Goal: Information Seeking & Learning: Learn about a topic

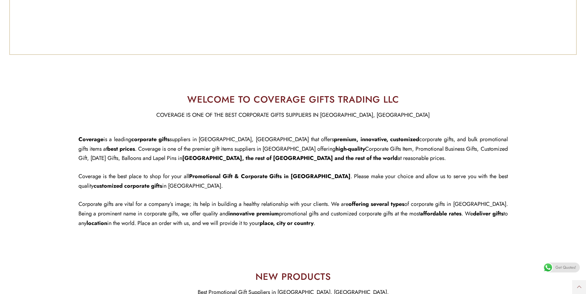
scroll to position [247, 0]
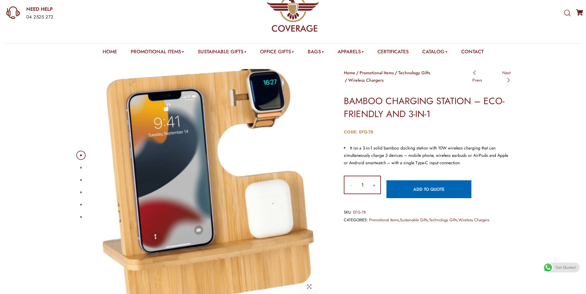
scroll to position [62, 0]
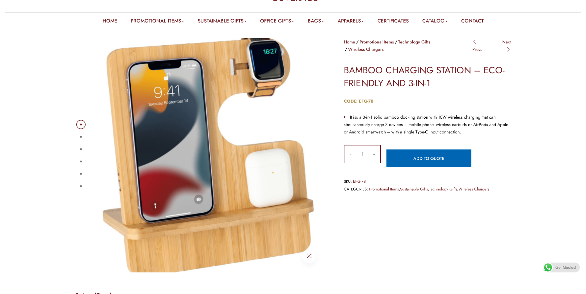
click at [82, 137] on button "2" at bounding box center [81, 137] width 2 height 2
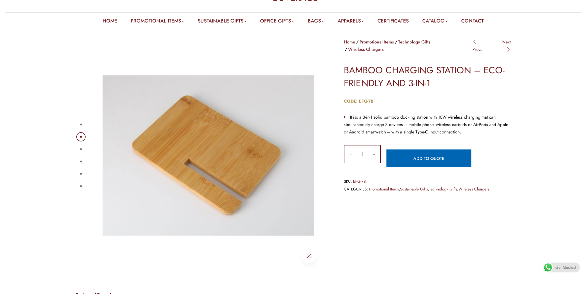
click at [80, 148] on button "3" at bounding box center [81, 149] width 2 height 2
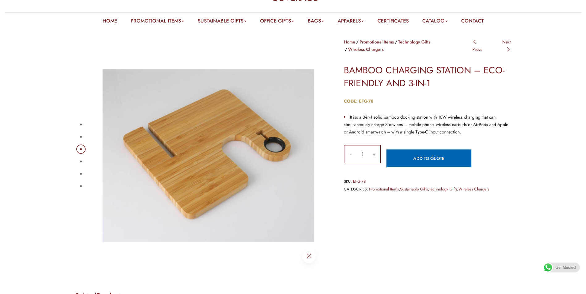
click at [80, 163] on button "4" at bounding box center [81, 162] width 2 height 2
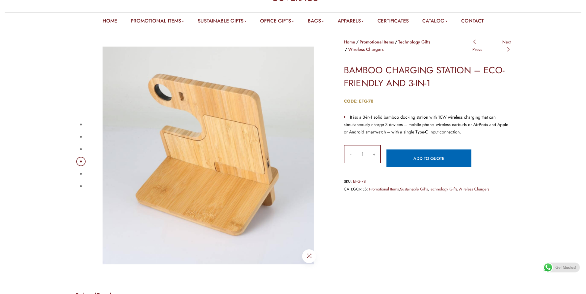
click at [76, 170] on div "1 2 3 4 5 6" at bounding box center [200, 155] width 250 height 235
drag, startPoint x: 76, startPoint y: 175, endPoint x: 79, endPoint y: 175, distance: 3.4
click at [76, 175] on div "1 2 3 4 5 6" at bounding box center [200, 155] width 250 height 235
click at [80, 175] on button "5" at bounding box center [81, 174] width 2 height 2
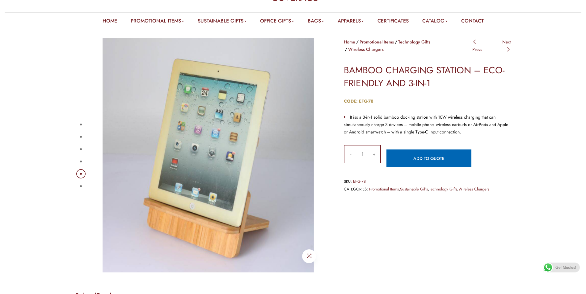
click at [81, 187] on button "6" at bounding box center [81, 187] width 2 height 2
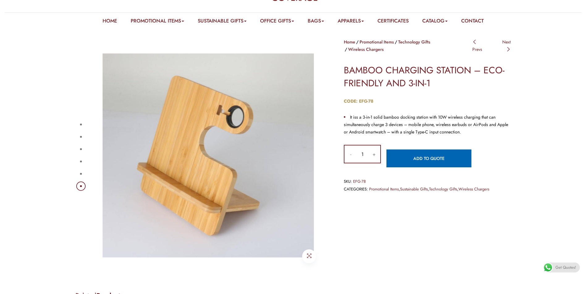
click at [82, 173] on button "5" at bounding box center [81, 174] width 2 height 2
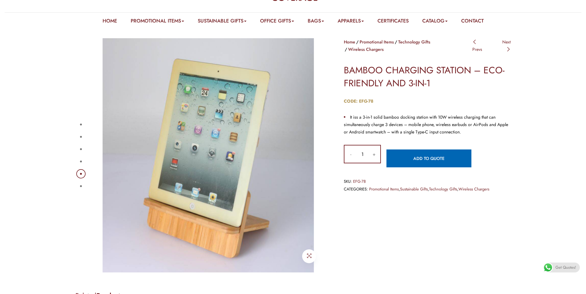
click at [80, 163] on button "4" at bounding box center [81, 162] width 2 height 2
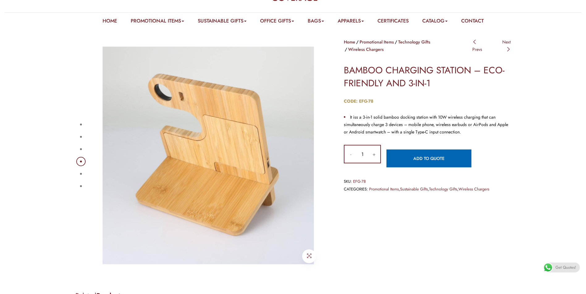
click at [82, 173] on button "5" at bounding box center [81, 174] width 2 height 2
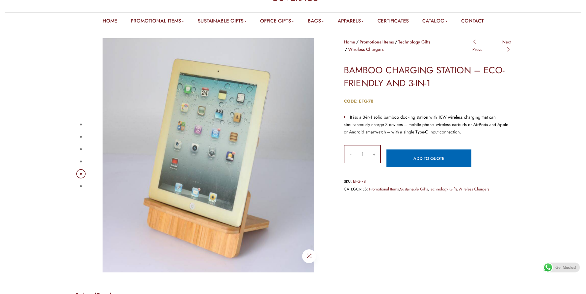
click at [82, 161] on button "4" at bounding box center [81, 162] width 2 height 2
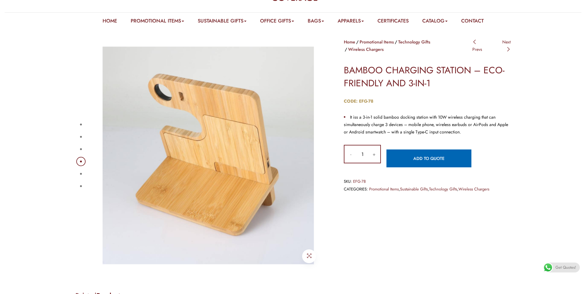
click at [81, 150] on button "3" at bounding box center [81, 149] width 2 height 2
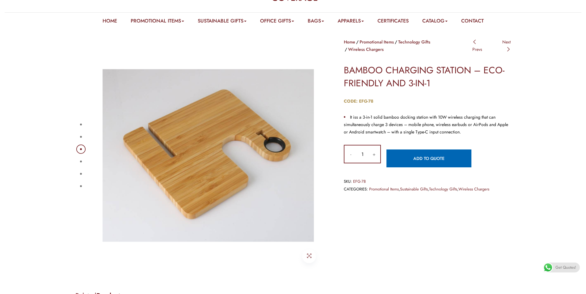
click at [81, 137] on button "2" at bounding box center [81, 137] width 2 height 2
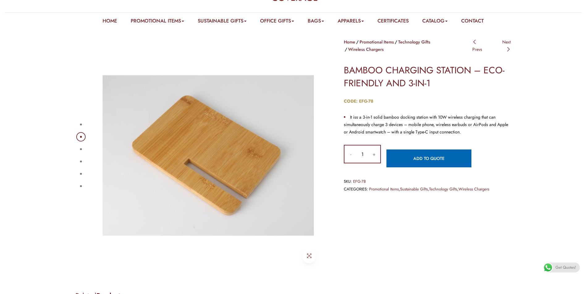
click at [80, 126] on button "1" at bounding box center [81, 125] width 2 height 2
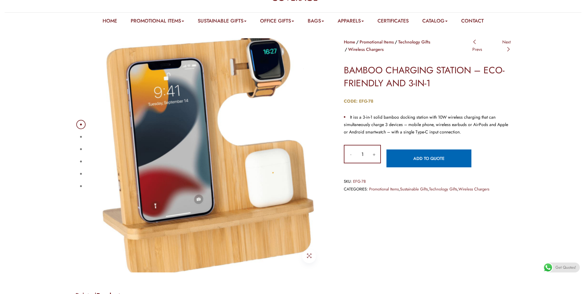
click at [80, 137] on button "2" at bounding box center [81, 137] width 2 height 2
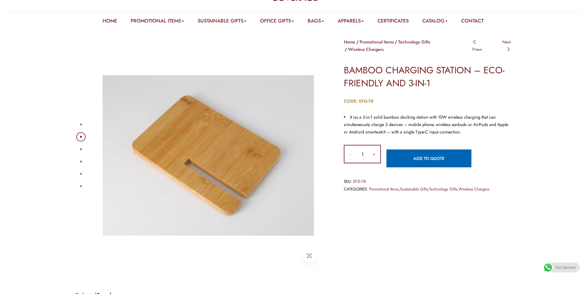
click at [79, 144] on ul "1 2 3 4 5 6" at bounding box center [80, 156] width 4 height 74
click at [80, 124] on button "1" at bounding box center [81, 125] width 2 height 2
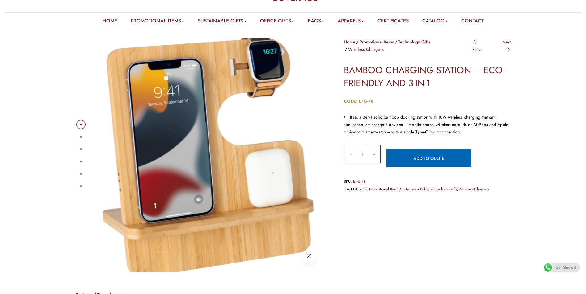
click at [82, 137] on button "2" at bounding box center [81, 137] width 2 height 2
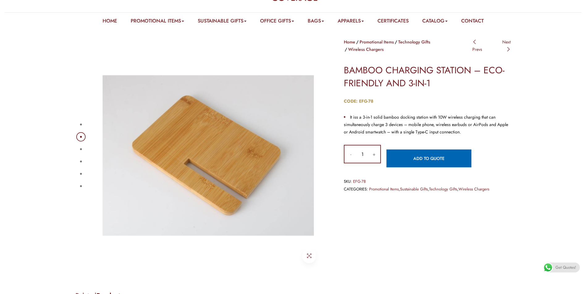
click at [81, 148] on button "3" at bounding box center [81, 149] width 2 height 2
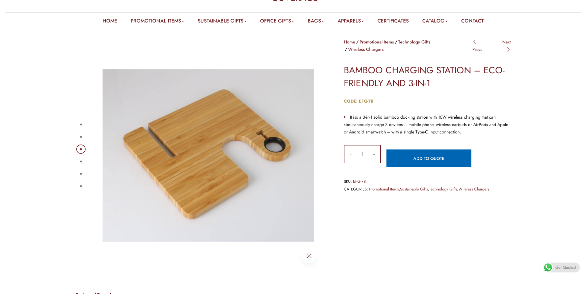
click at [82, 161] on button "4" at bounding box center [81, 162] width 2 height 2
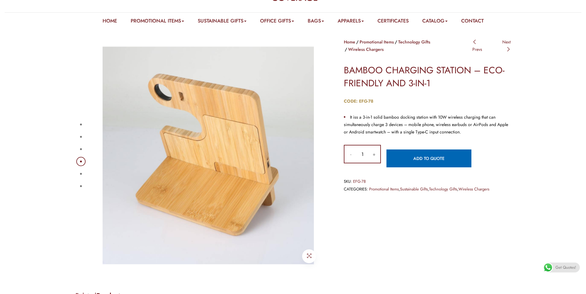
click at [82, 173] on button "5" at bounding box center [81, 174] width 2 height 2
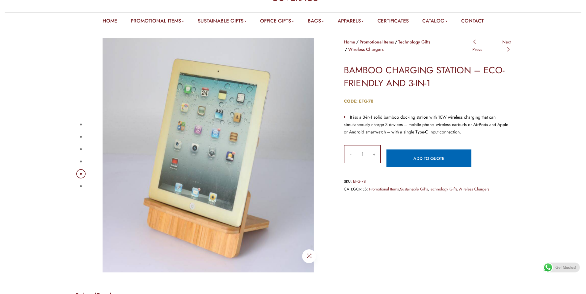
click at [80, 124] on button "1" at bounding box center [81, 125] width 2 height 2
